Goal: Task Accomplishment & Management: Use online tool/utility

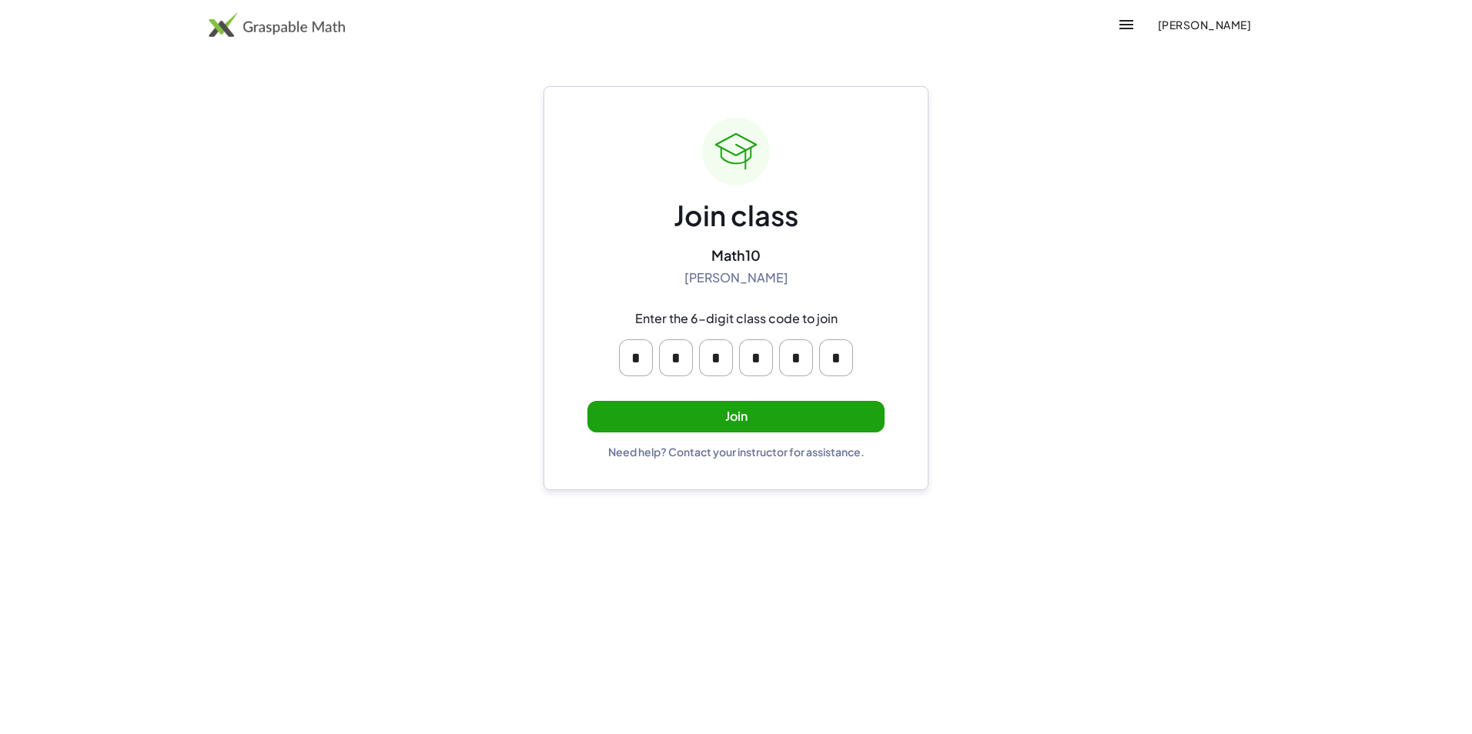
click at [741, 420] on button "Join" at bounding box center [735, 417] width 297 height 32
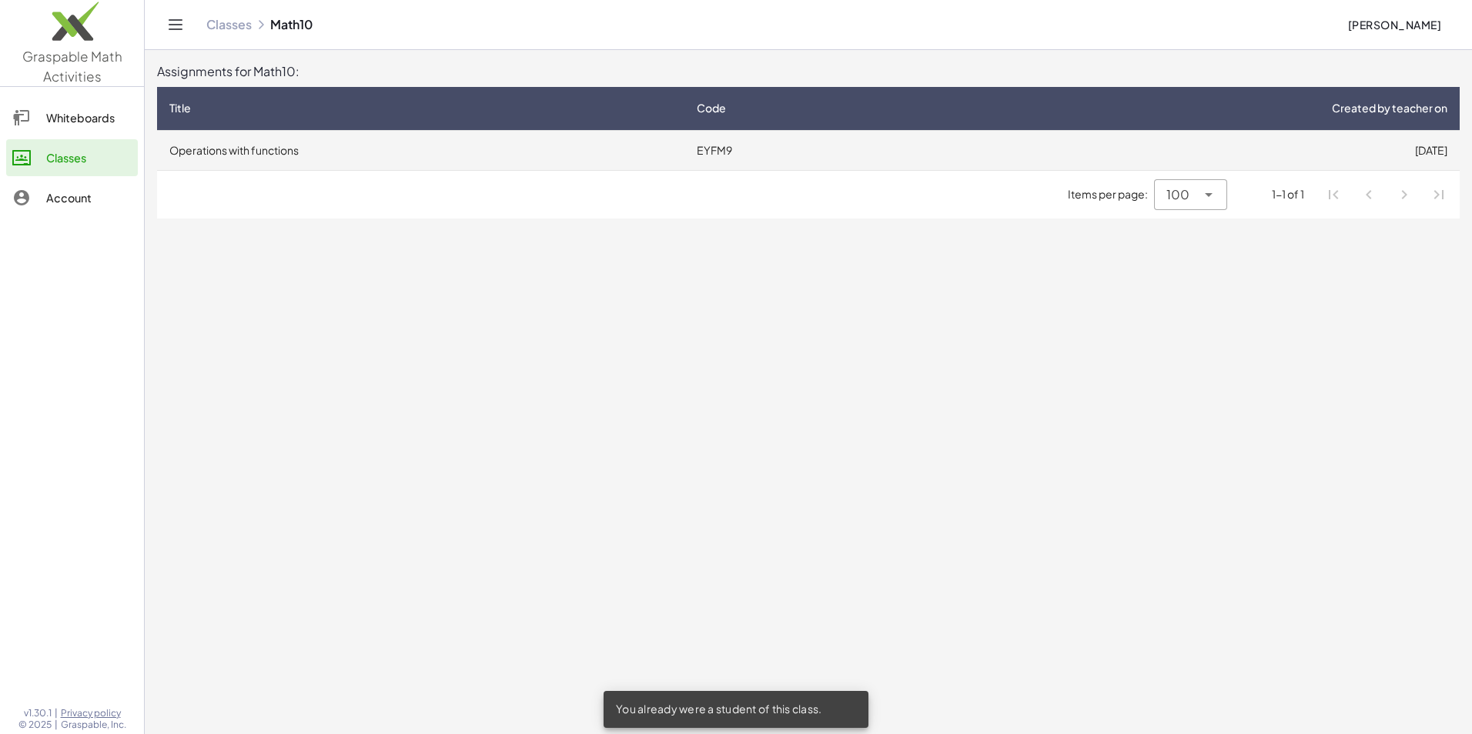
click at [276, 153] on td "Operations with functions" at bounding box center [420, 150] width 527 height 40
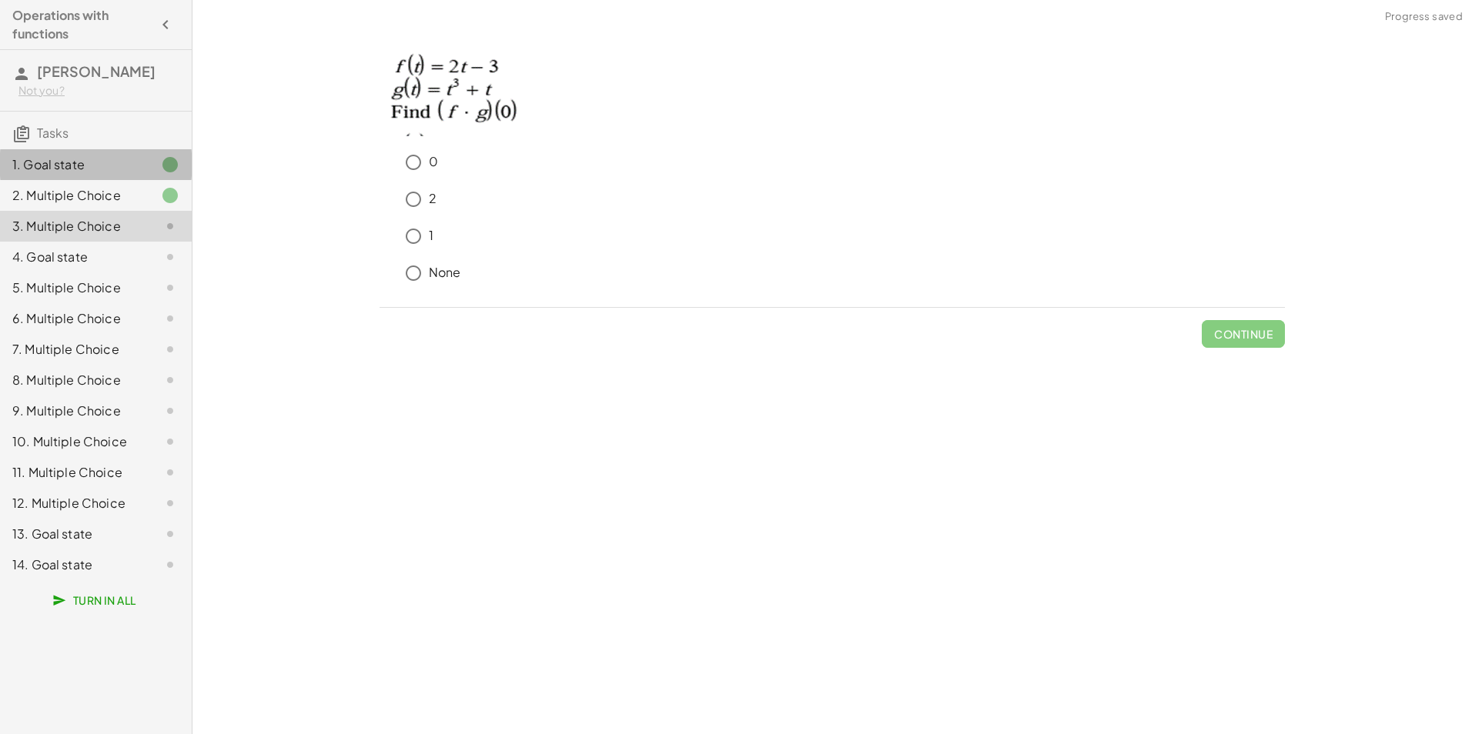
click at [113, 165] on div "1. Goal state" at bounding box center [74, 164] width 124 height 18
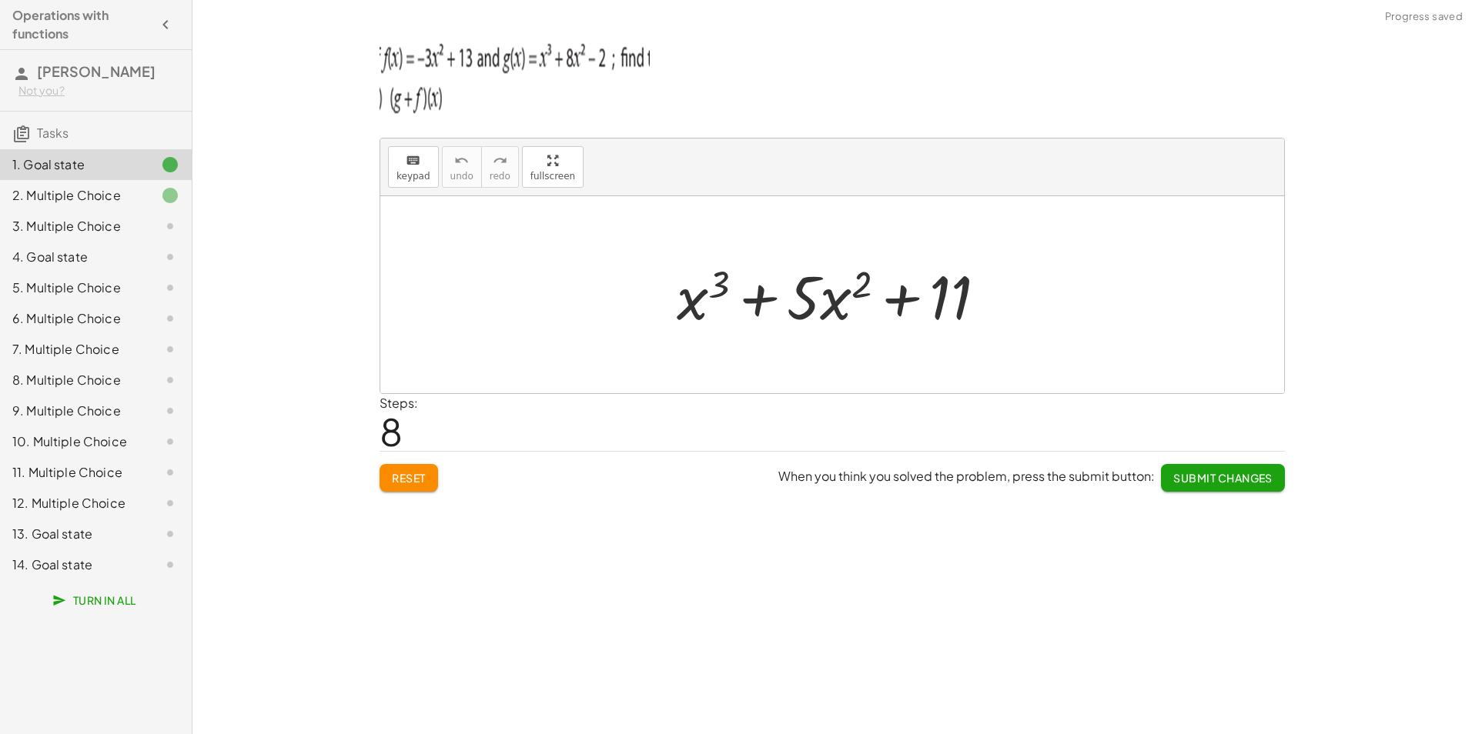
click at [402, 479] on span "Reset" at bounding box center [409, 478] width 34 height 14
